Goal: Navigation & Orientation: Find specific page/section

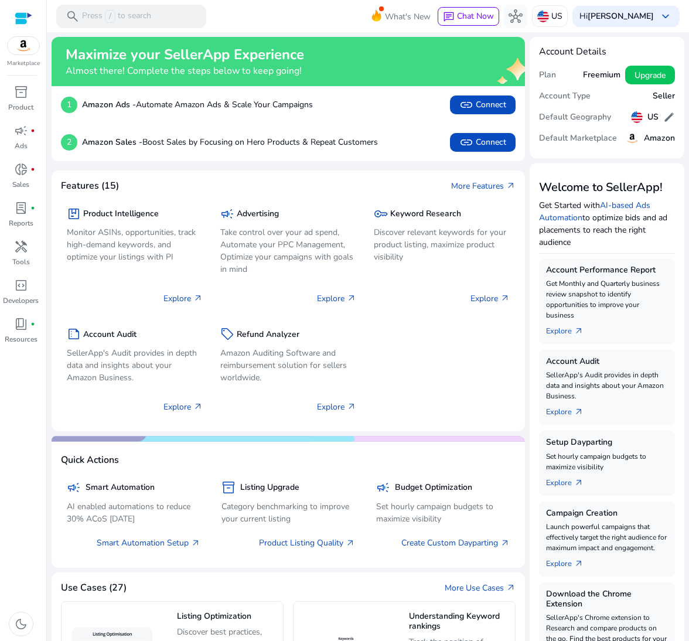
click at [550, 77] on h5 "Plan" at bounding box center [547, 75] width 17 height 10
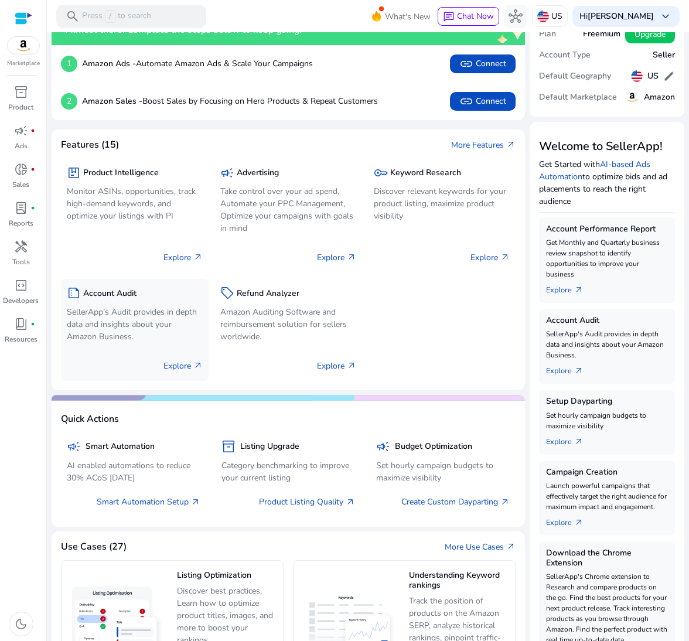
scroll to position [59, 0]
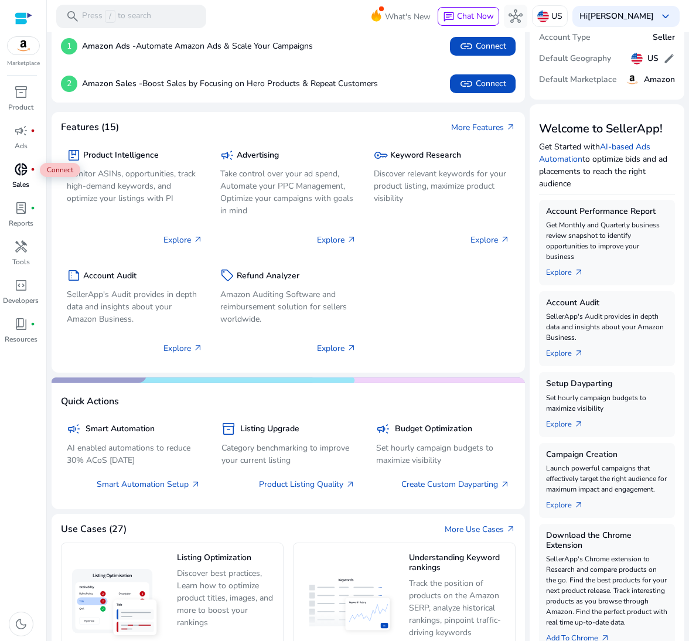
click at [17, 175] on span "donut_small" at bounding box center [21, 169] width 14 height 14
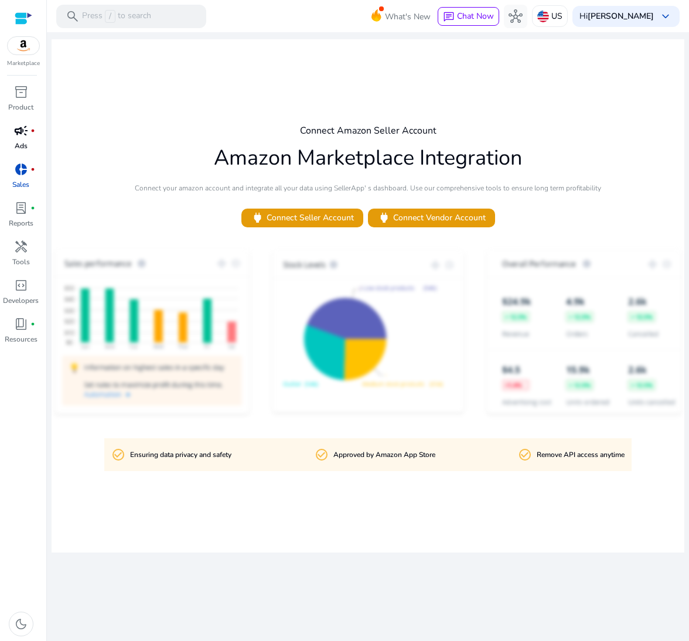
click at [26, 140] on div "campaign fiber_manual_record" at bounding box center [21, 130] width 33 height 19
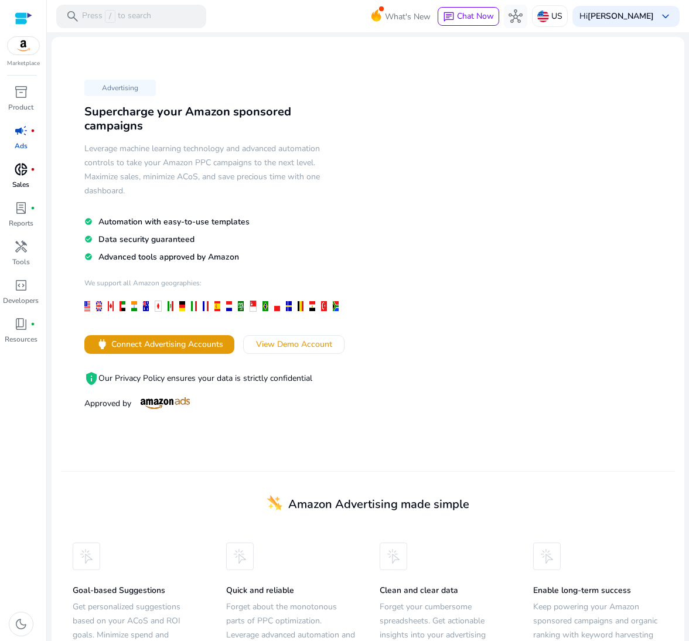
click at [24, 81] on div "Marketplace inventory_2 Product campaign fiber_manual_record Ads donut_small fi…" at bounding box center [23, 320] width 47 height 641
click at [22, 94] on span "inventory_2" at bounding box center [21, 92] width 14 height 14
